Goal: Navigation & Orientation: Find specific page/section

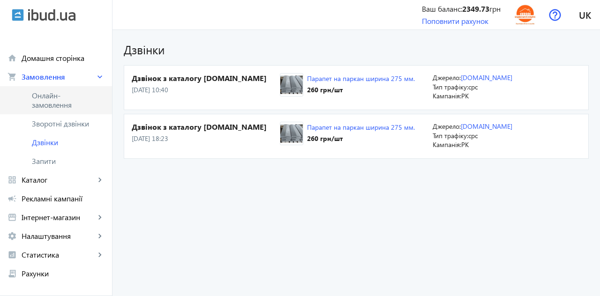
click at [45, 100] on span "Онлайн-замовлення" at bounding box center [63, 100] width 62 height 19
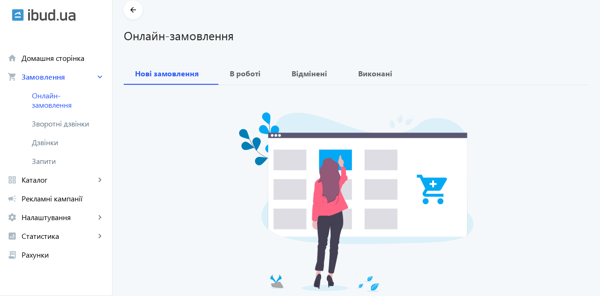
scroll to position [40, 0]
click at [46, 126] on span "Зворотні дзвінки" at bounding box center [63, 123] width 62 height 9
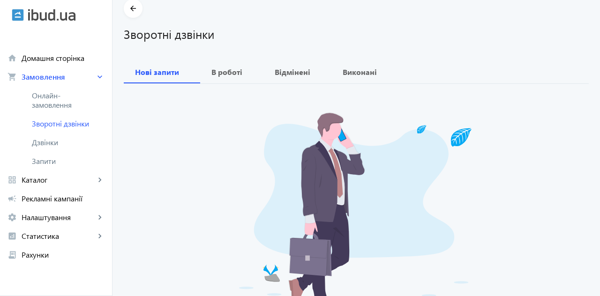
scroll to position [58, 0]
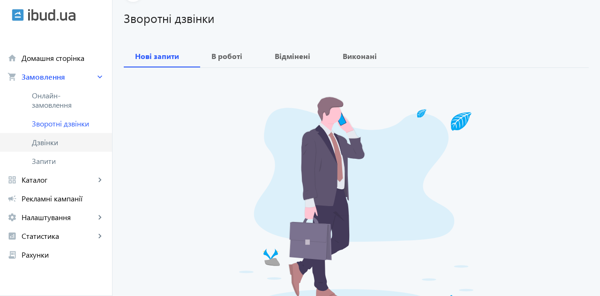
click at [45, 148] on link "Дзвінки" at bounding box center [56, 142] width 112 height 19
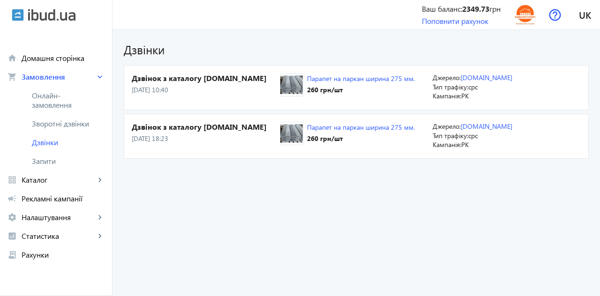
scroll to position [41, 0]
click at [67, 198] on span "Рекламні кампанії" at bounding box center [63, 198] width 83 height 9
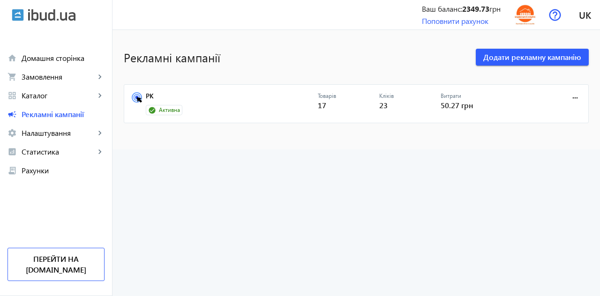
click at [136, 97] on circle at bounding box center [136, 97] width 3 height 3
click at [146, 97] on link "РК" at bounding box center [232, 98] width 172 height 13
